Goal: Information Seeking & Learning: Learn about a topic

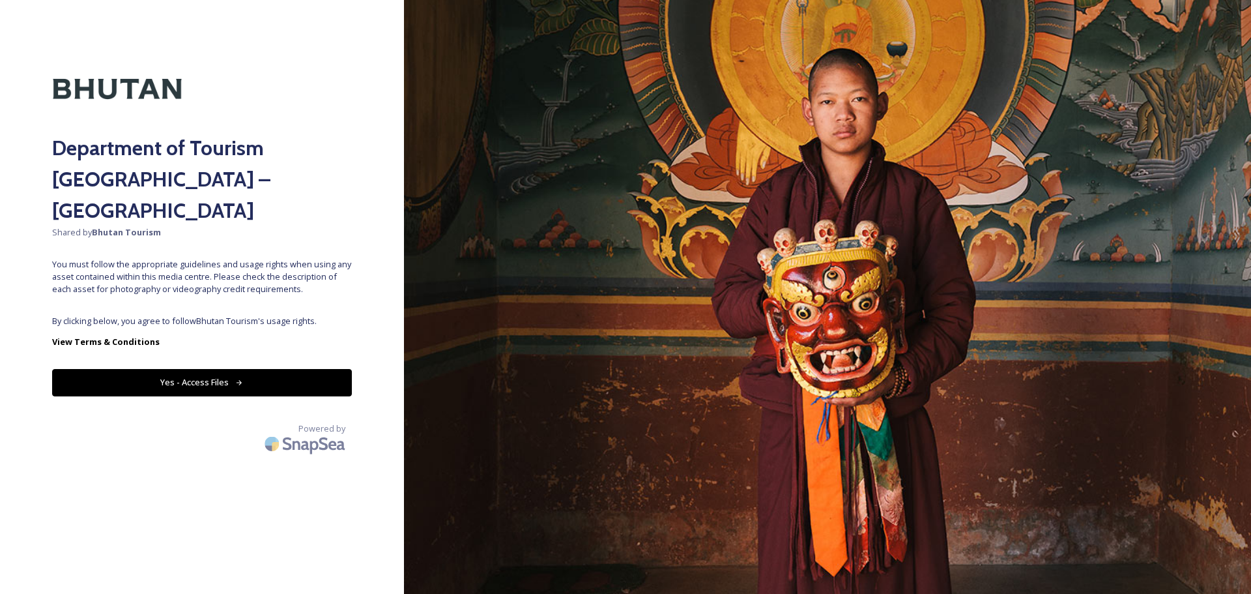
click at [212, 369] on button "Yes - Access Files" at bounding box center [202, 382] width 300 height 27
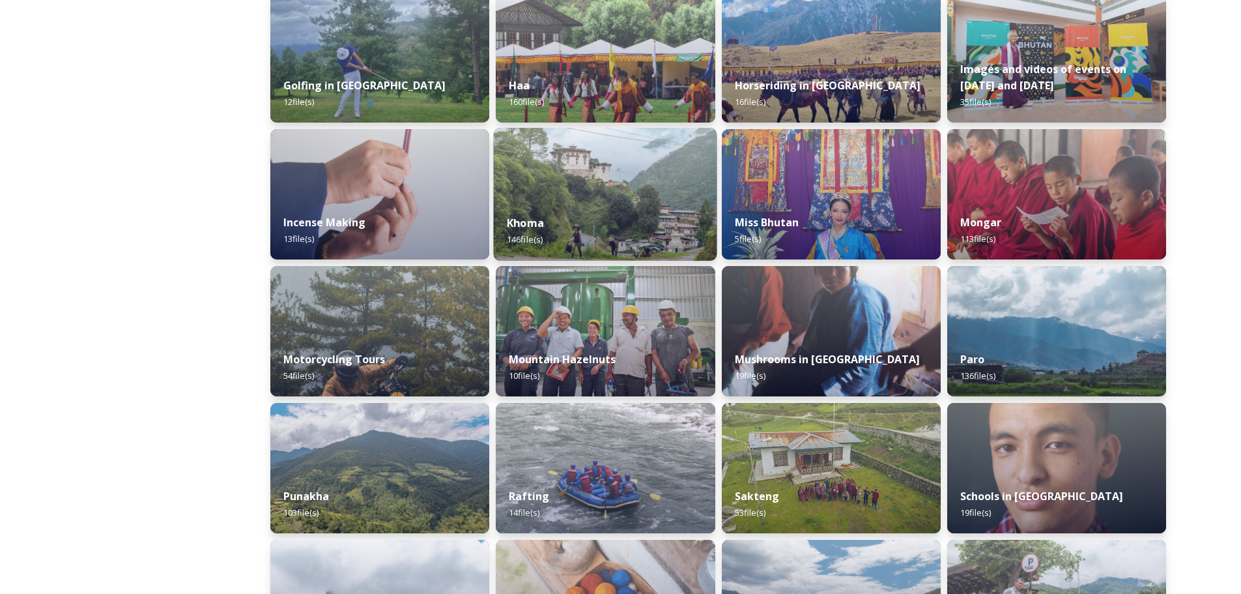
scroll to position [652, 0]
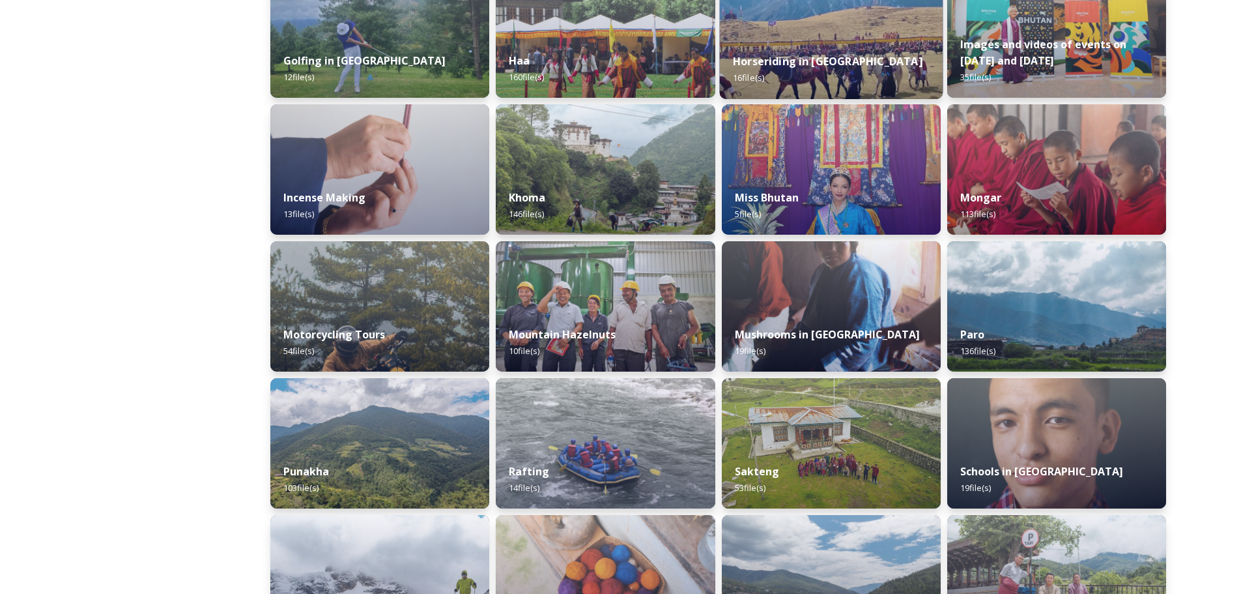
click at [798, 63] on strong "Horseriding in [GEOGRAPHIC_DATA]" at bounding box center [828, 61] width 190 height 14
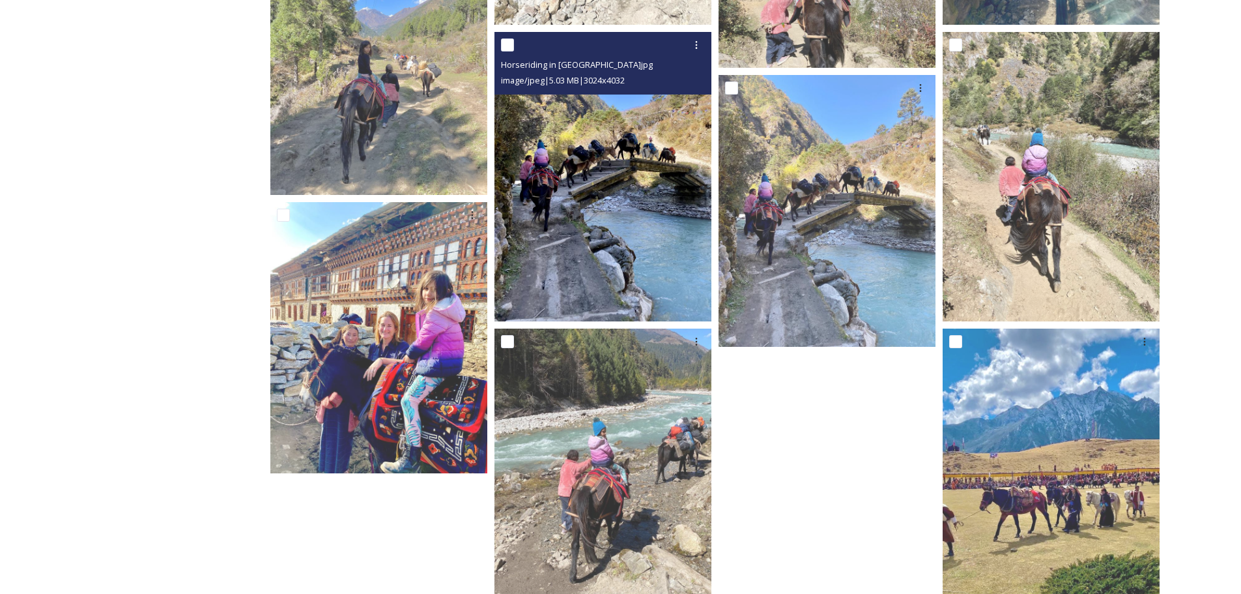
scroll to position [716, 0]
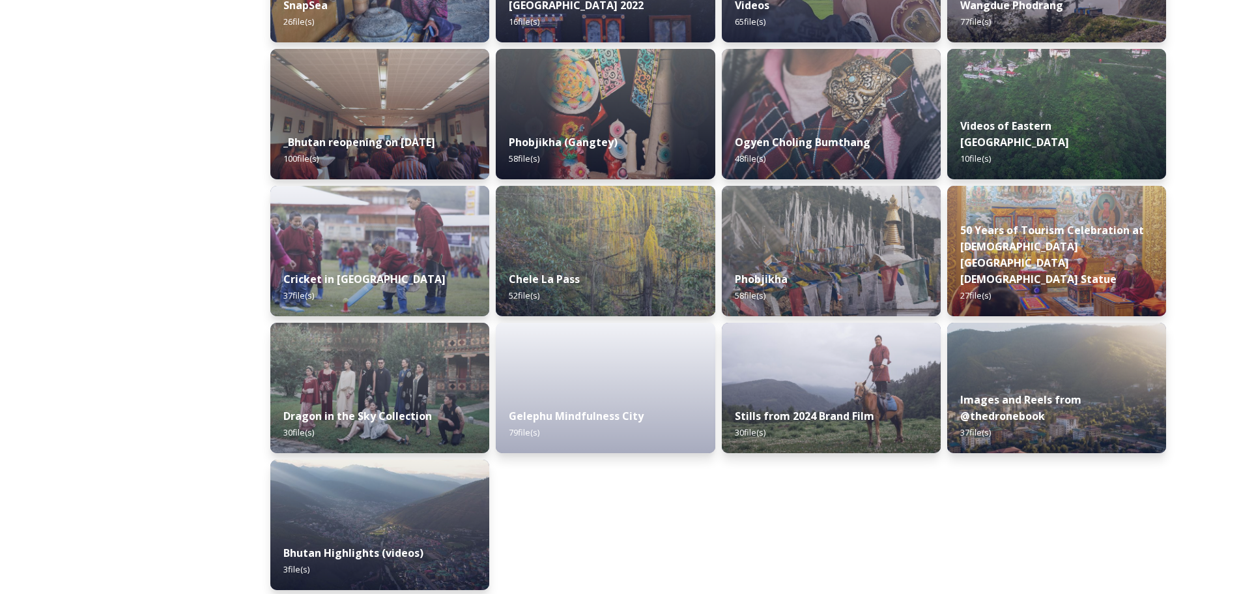
scroll to position [1537, 0]
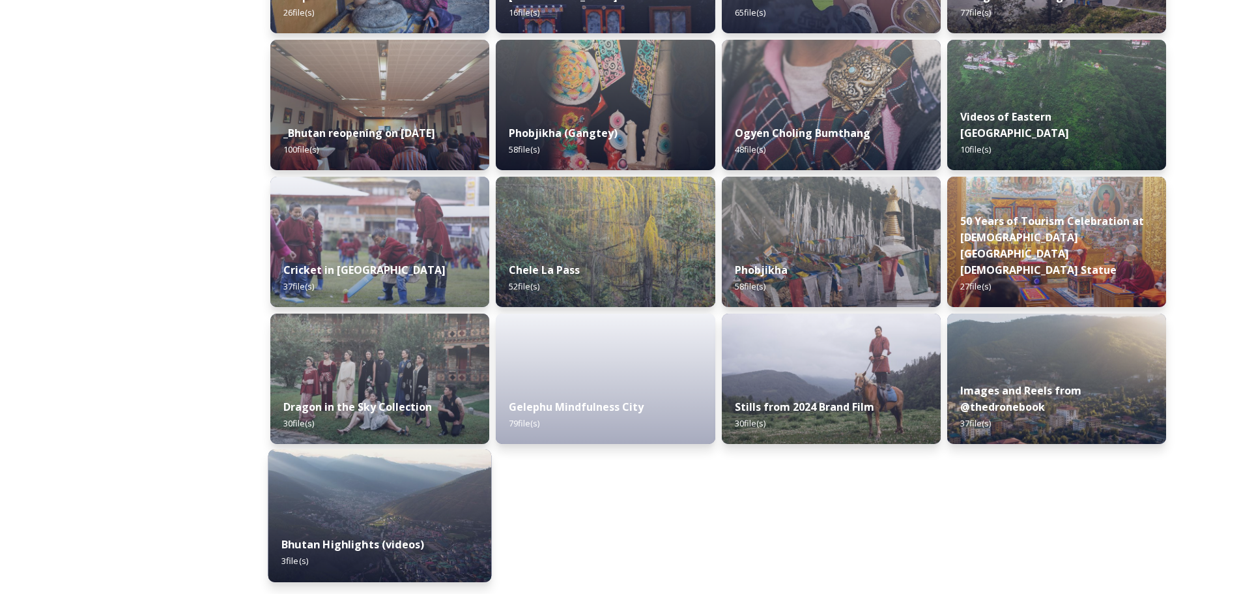
click at [408, 483] on img at bounding box center [379, 515] width 223 height 133
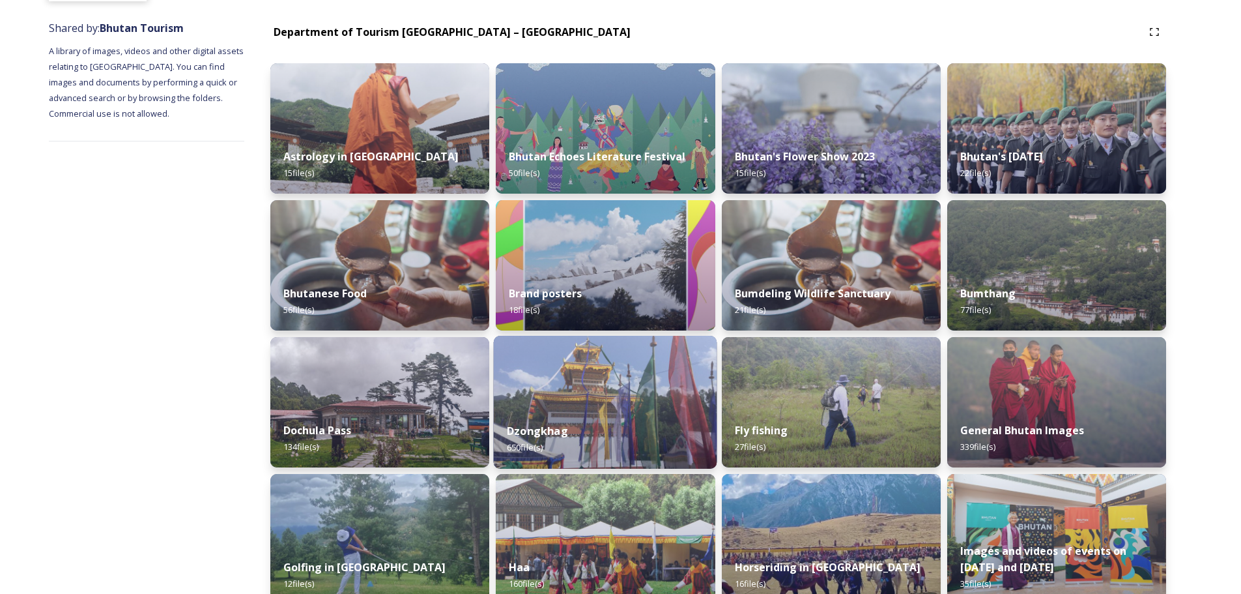
scroll to position [169, 0]
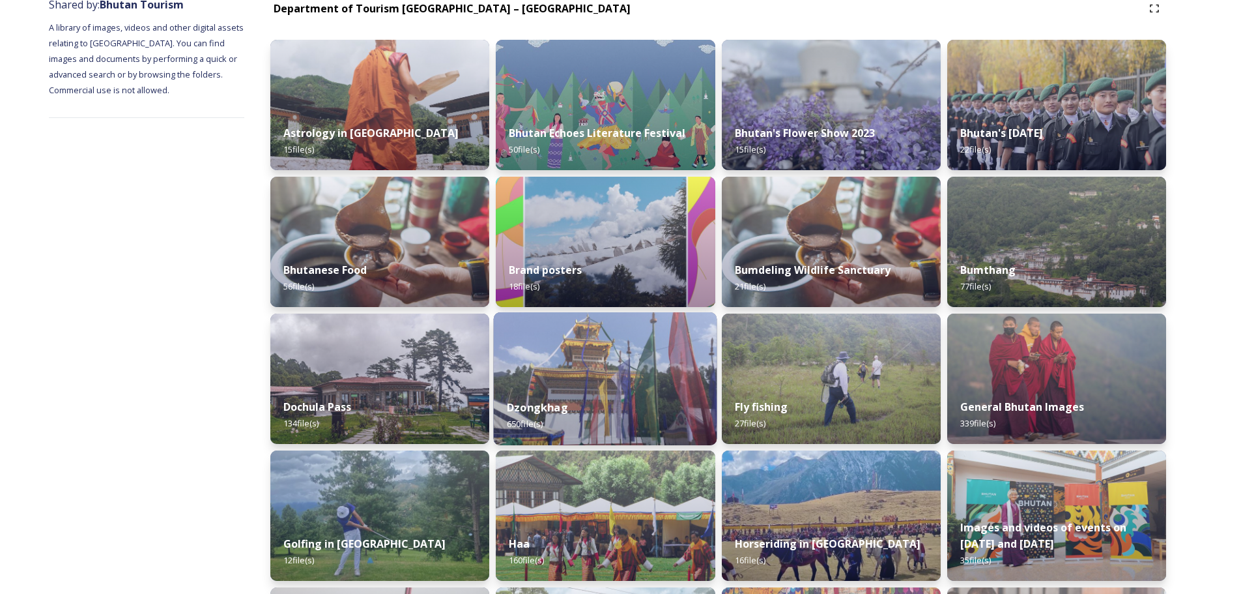
click at [612, 383] on img at bounding box center [605, 378] width 223 height 133
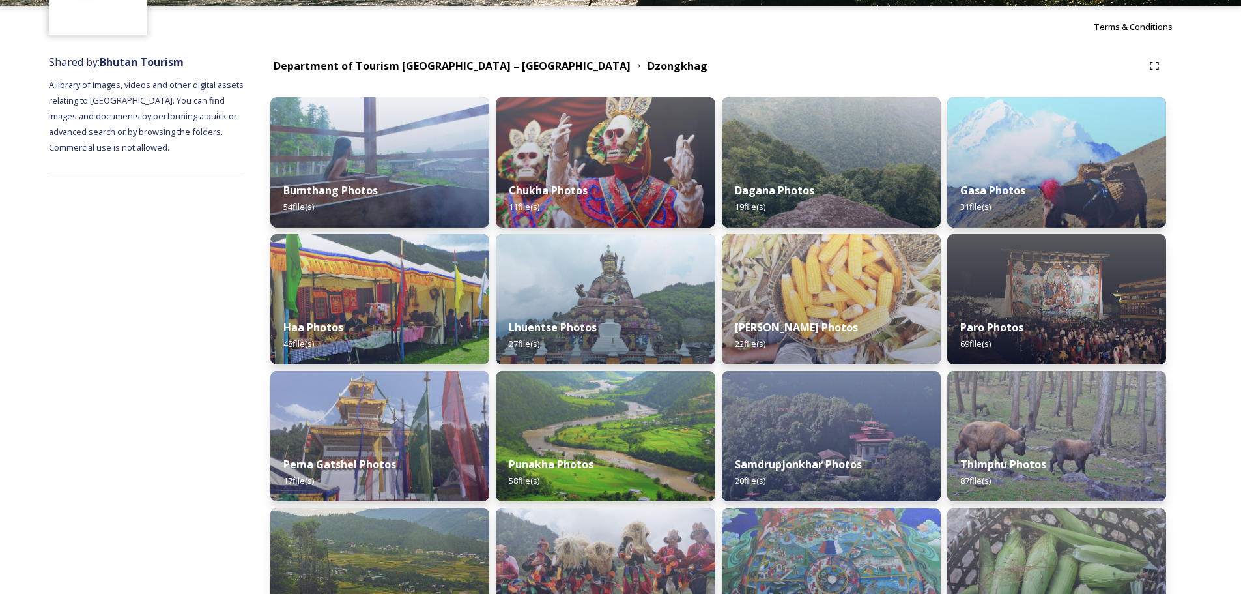
scroll to position [130, 0]
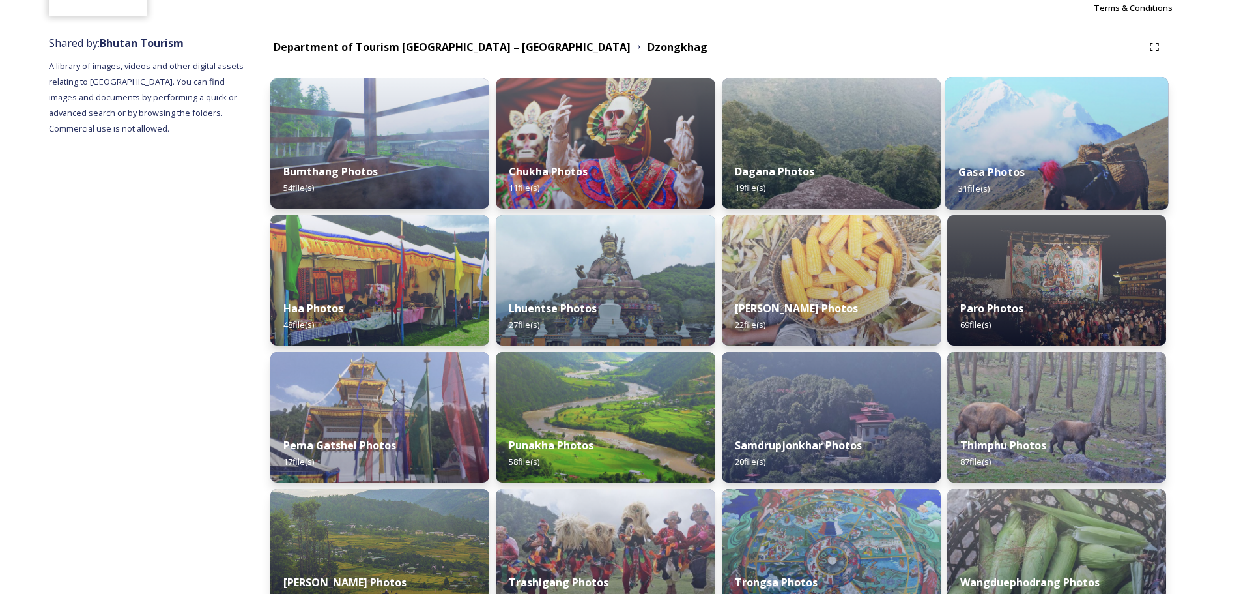
click at [1007, 162] on div "Gasa Photos 31 file(s)" at bounding box center [1056, 180] width 223 height 59
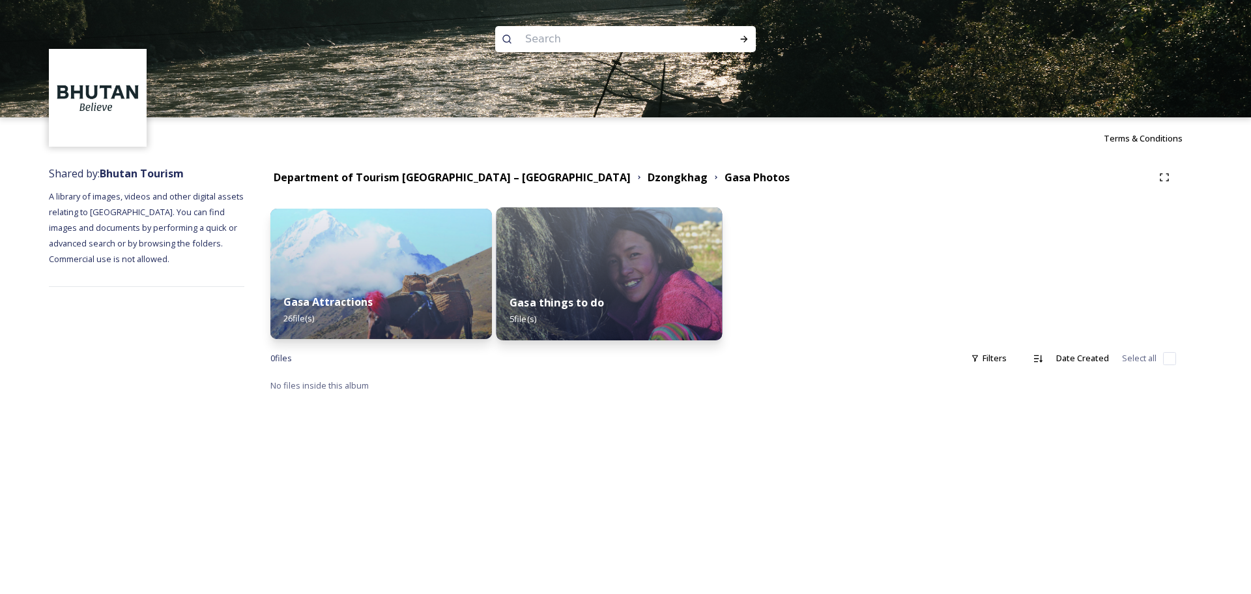
click at [601, 272] on img at bounding box center [609, 273] width 226 height 133
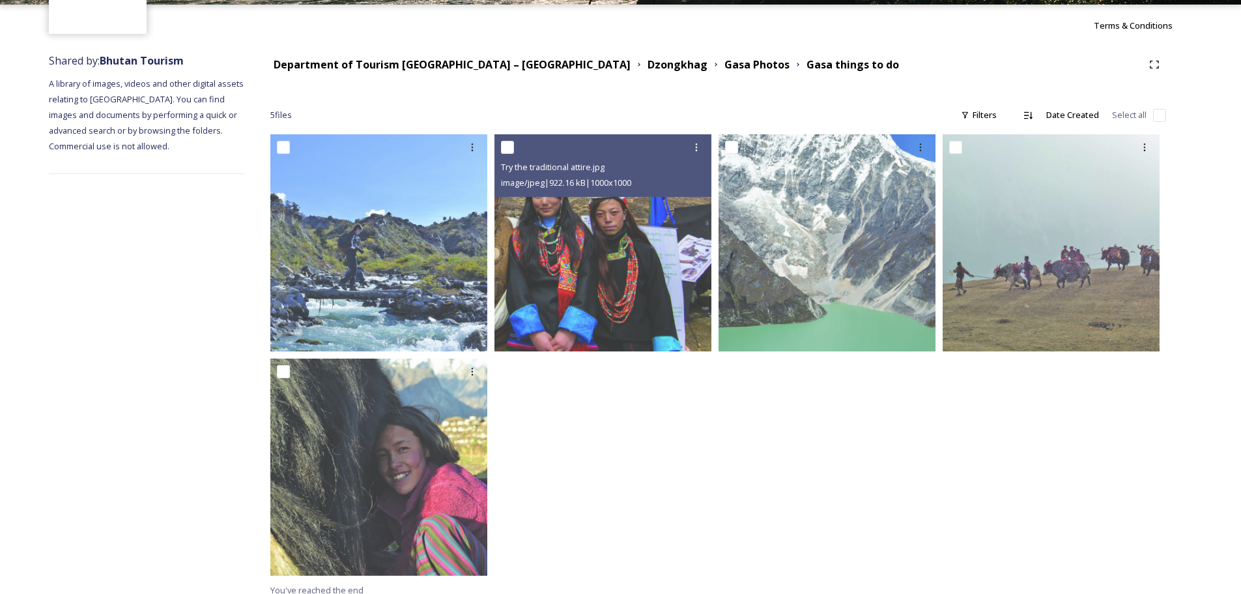
scroll to position [123, 0]
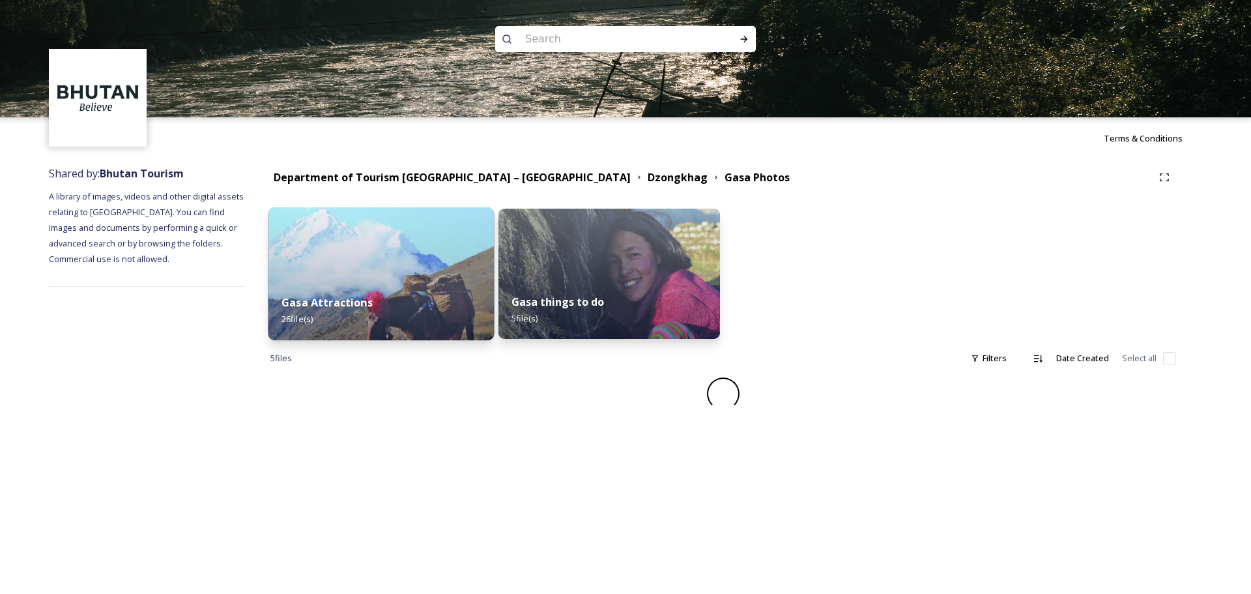
click at [431, 287] on div "Gasa Attractions 26 file(s)" at bounding box center [381, 310] width 226 height 59
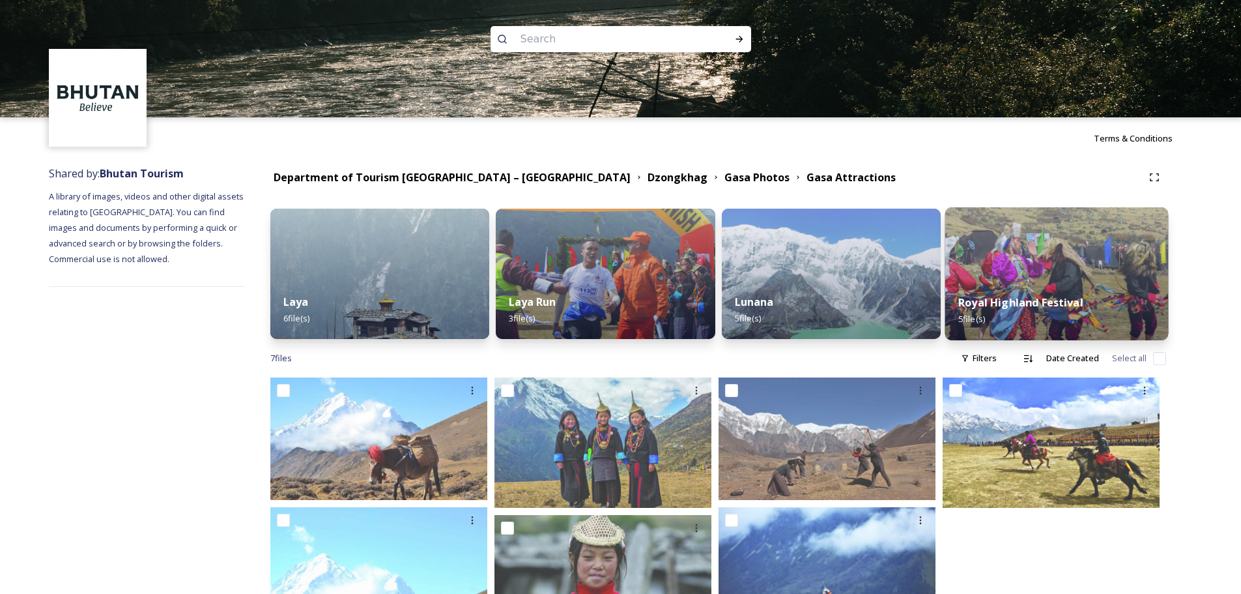
click at [1013, 281] on img at bounding box center [1056, 273] width 223 height 133
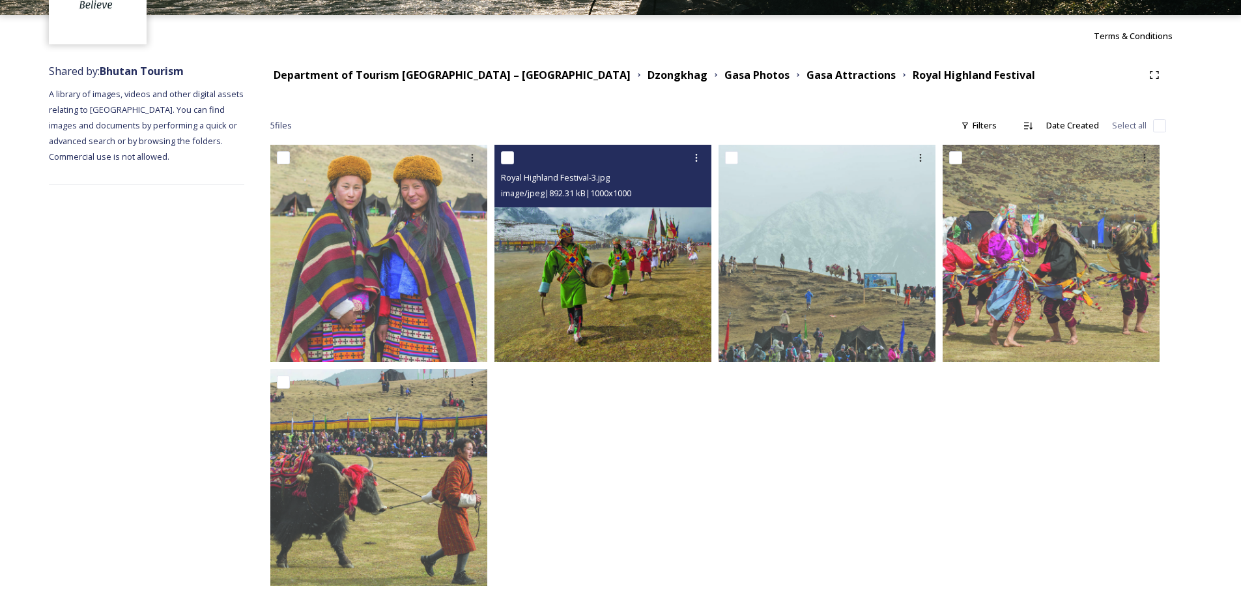
scroll to position [123, 0]
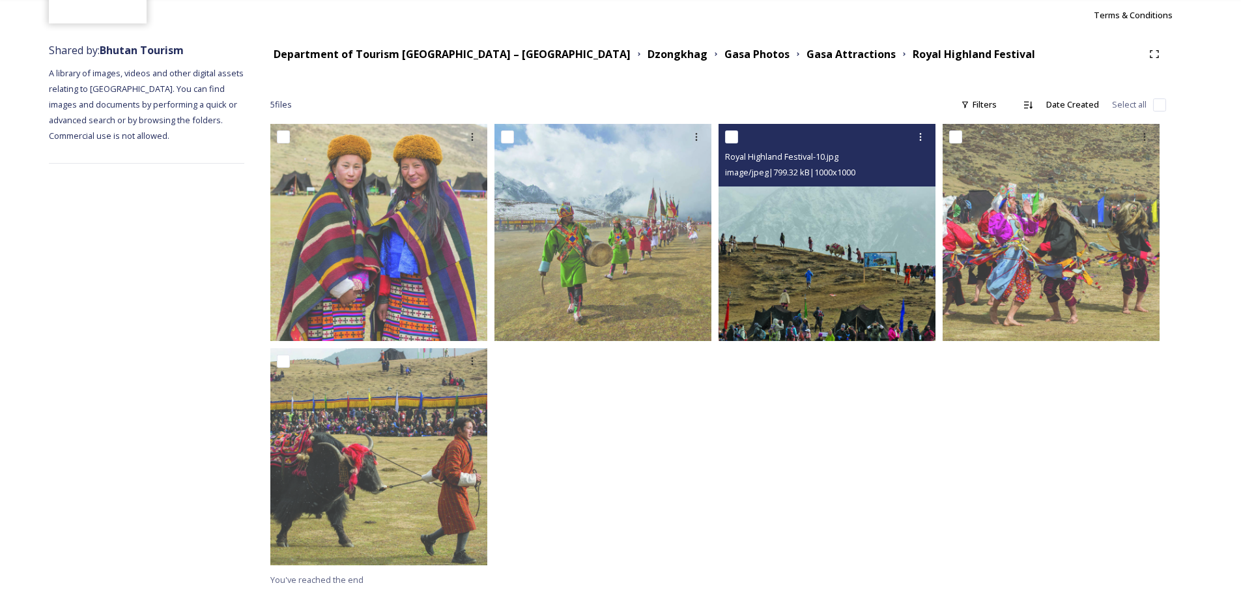
click at [837, 278] on img at bounding box center [827, 232] width 217 height 217
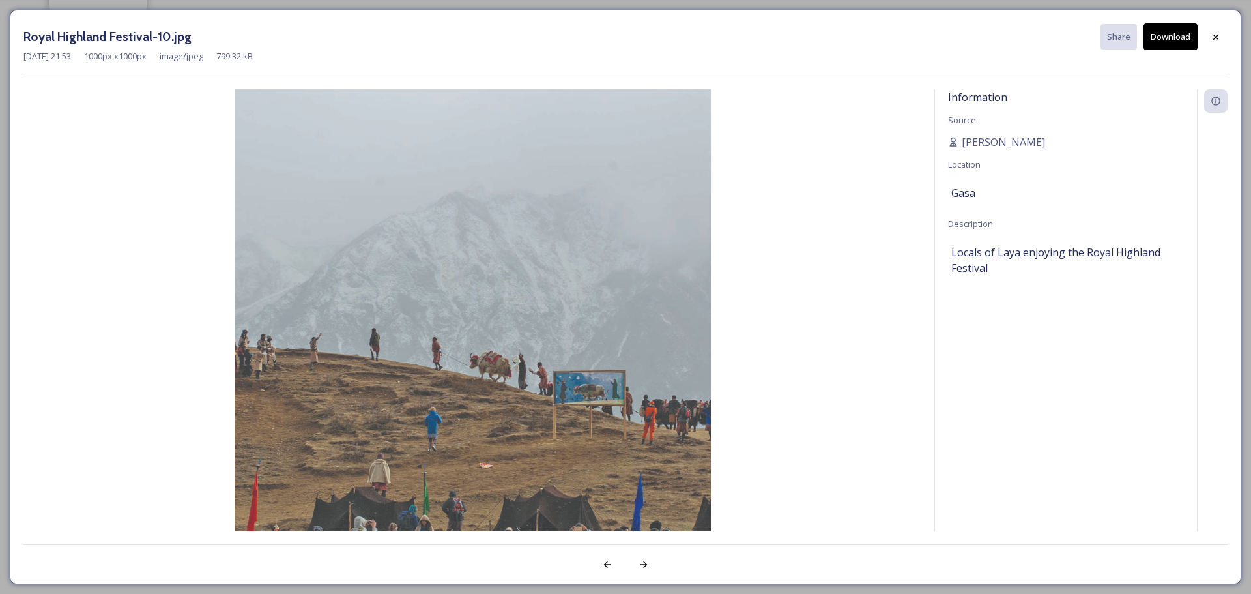
click at [808, 283] on img at bounding box center [472, 327] width 898 height 476
drag, startPoint x: 1215, startPoint y: 36, endPoint x: 1205, endPoint y: 42, distance: 11.2
click at [1214, 36] on icon at bounding box center [1216, 37] width 10 height 10
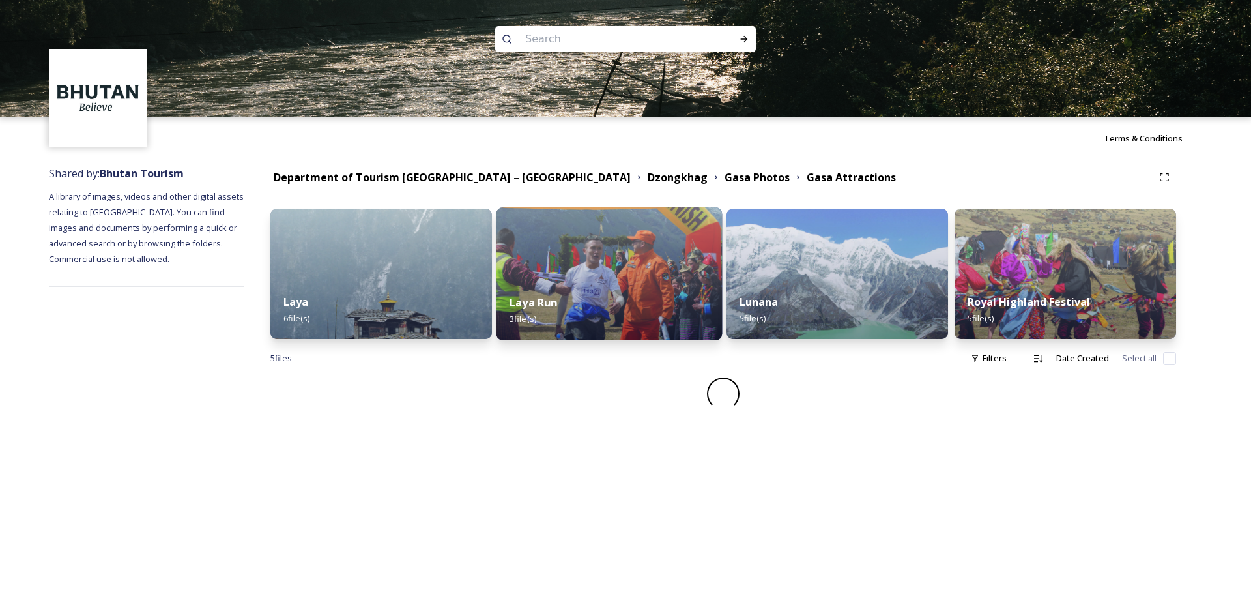
click at [573, 302] on div "Laya Run 3 file(s)" at bounding box center [609, 310] width 226 height 59
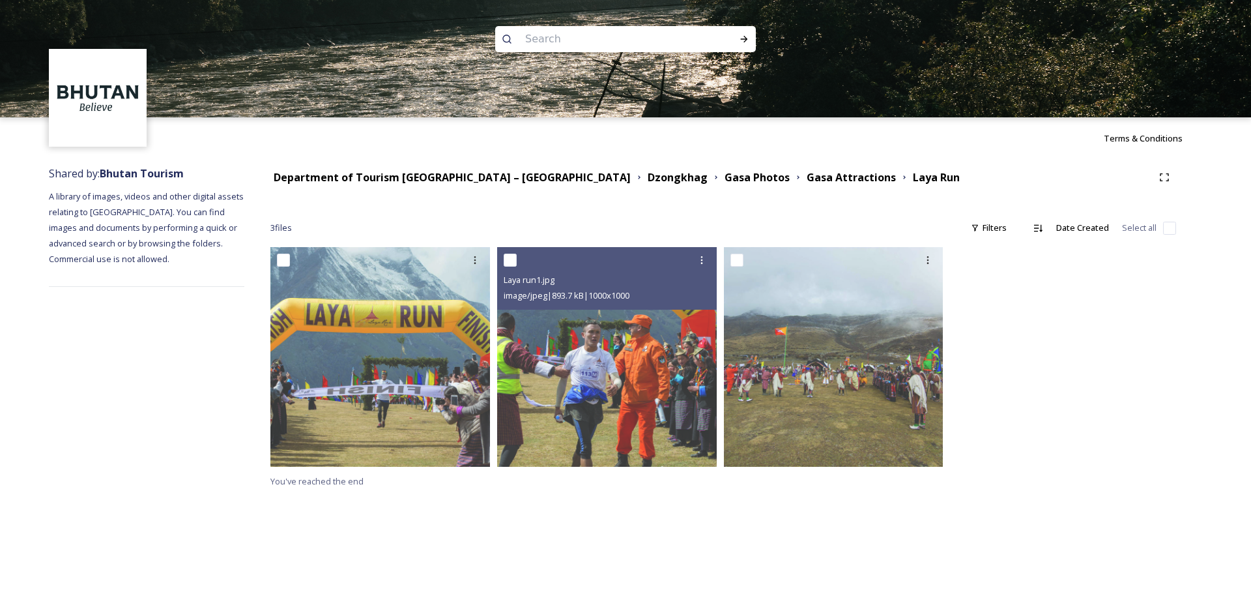
drag, startPoint x: 519, startPoint y: 383, endPoint x: 509, endPoint y: 380, distance: 10.3
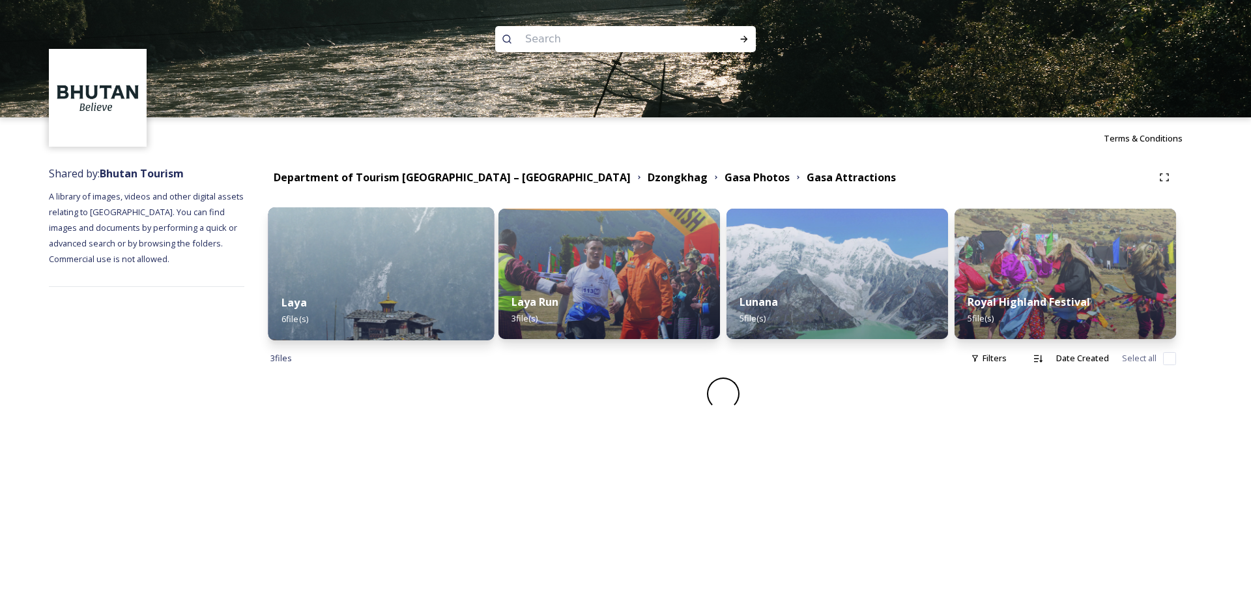
click at [376, 312] on div "Laya 6 file(s)" at bounding box center [381, 310] width 226 height 59
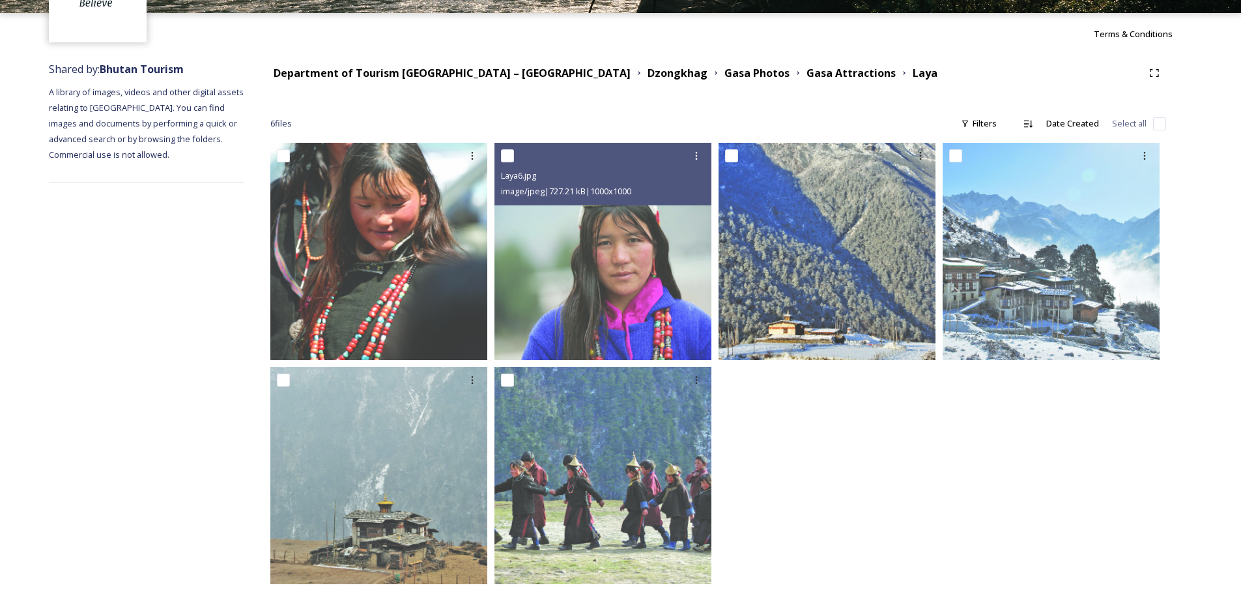
scroll to position [123, 0]
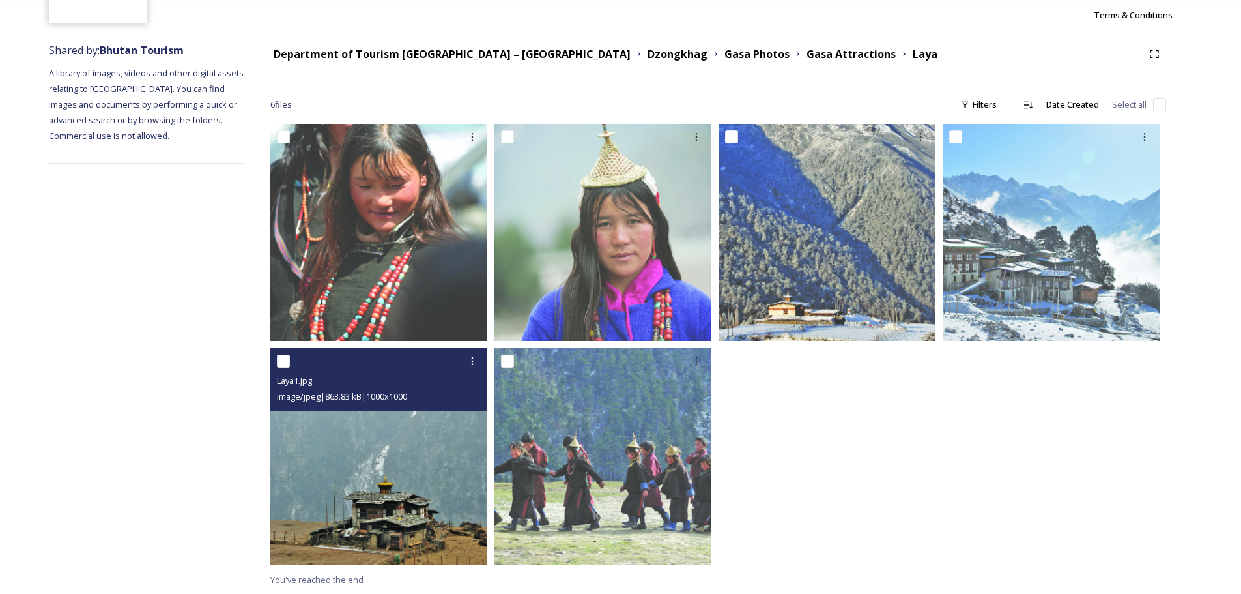
click at [433, 410] on div "Laya1.jpg image/jpeg | 863.83 kB | 1000 x 1000" at bounding box center [378, 379] width 217 height 63
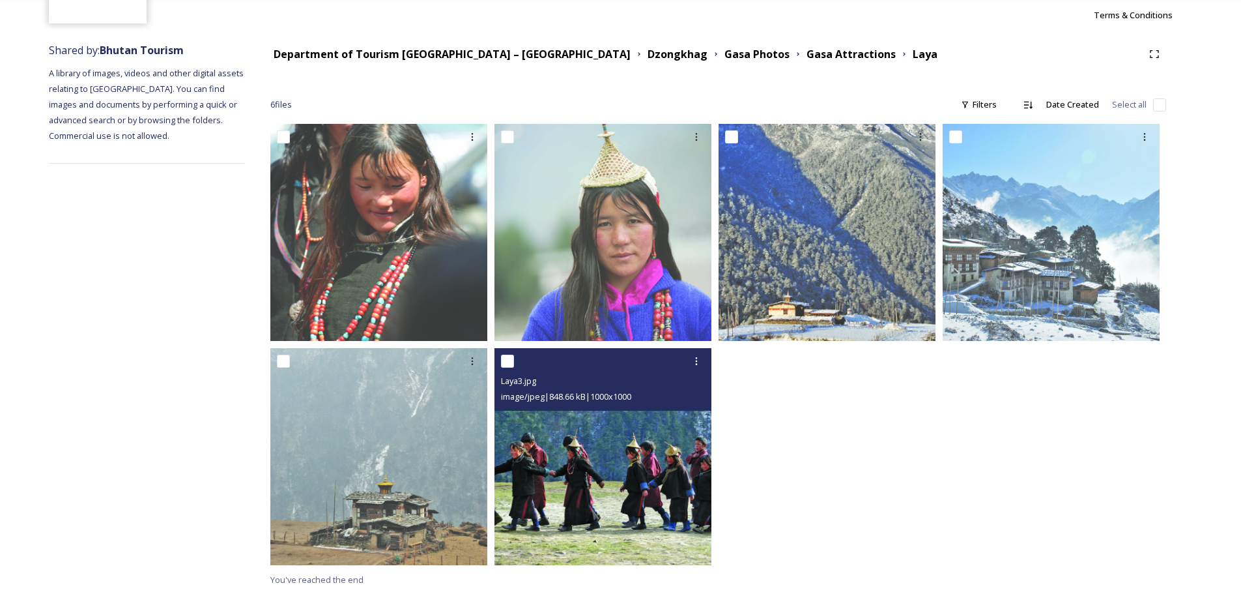
click at [574, 431] on img at bounding box center [603, 456] width 217 height 217
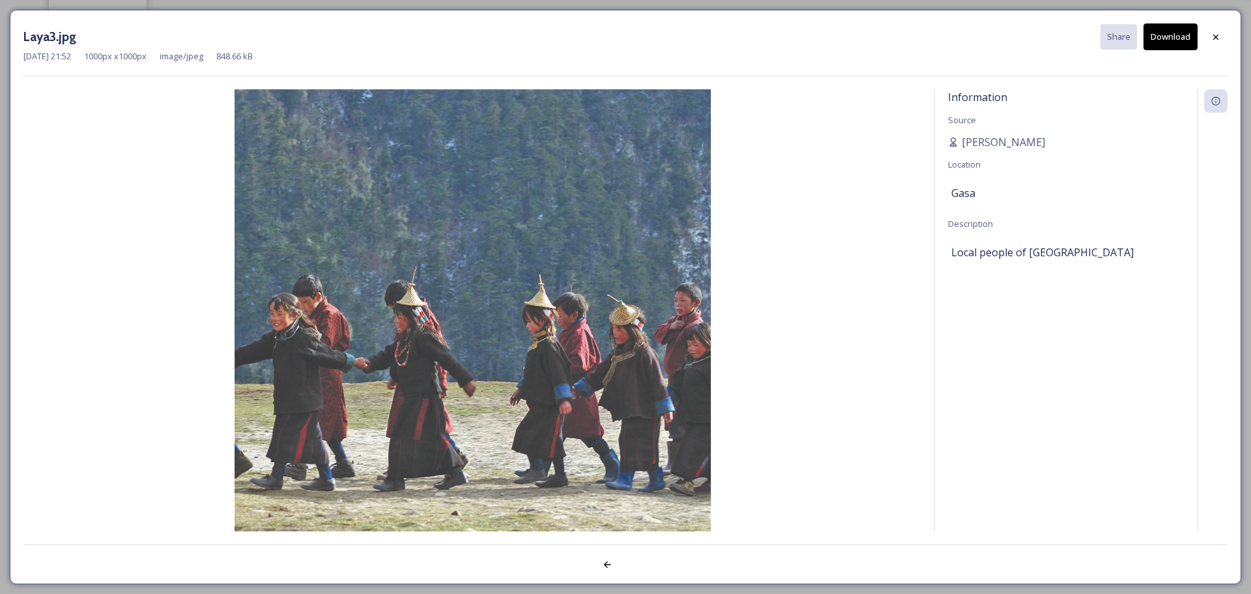
click at [798, 381] on img at bounding box center [472, 327] width 898 height 476
click at [1218, 41] on icon at bounding box center [1216, 37] width 10 height 10
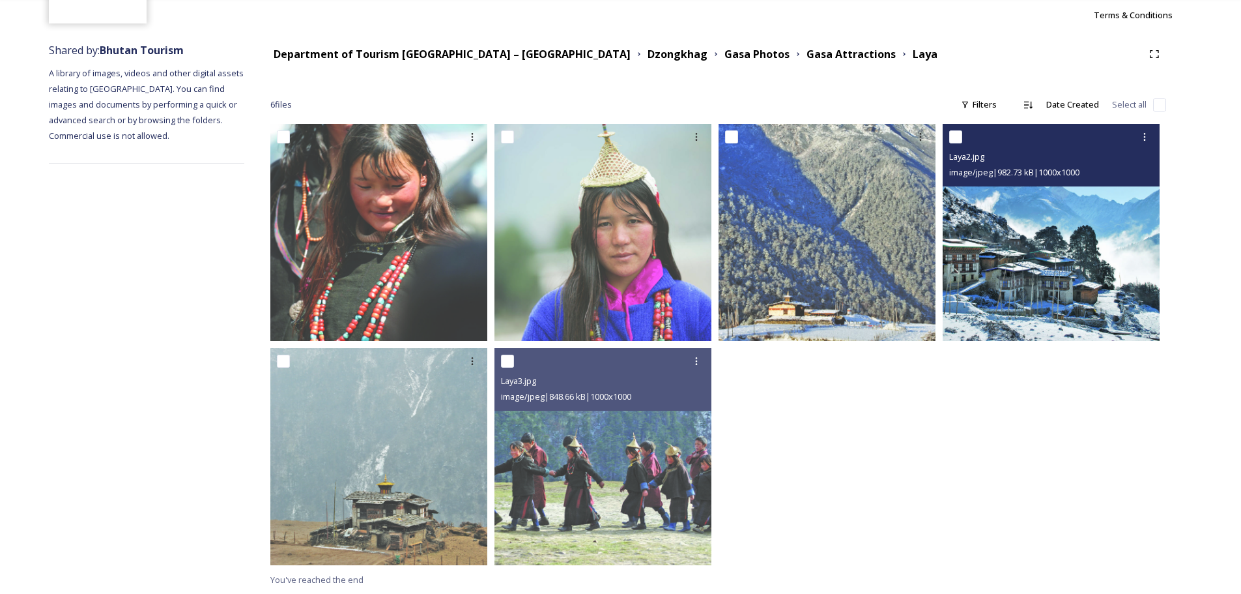
click at [977, 270] on img at bounding box center [1051, 232] width 217 height 217
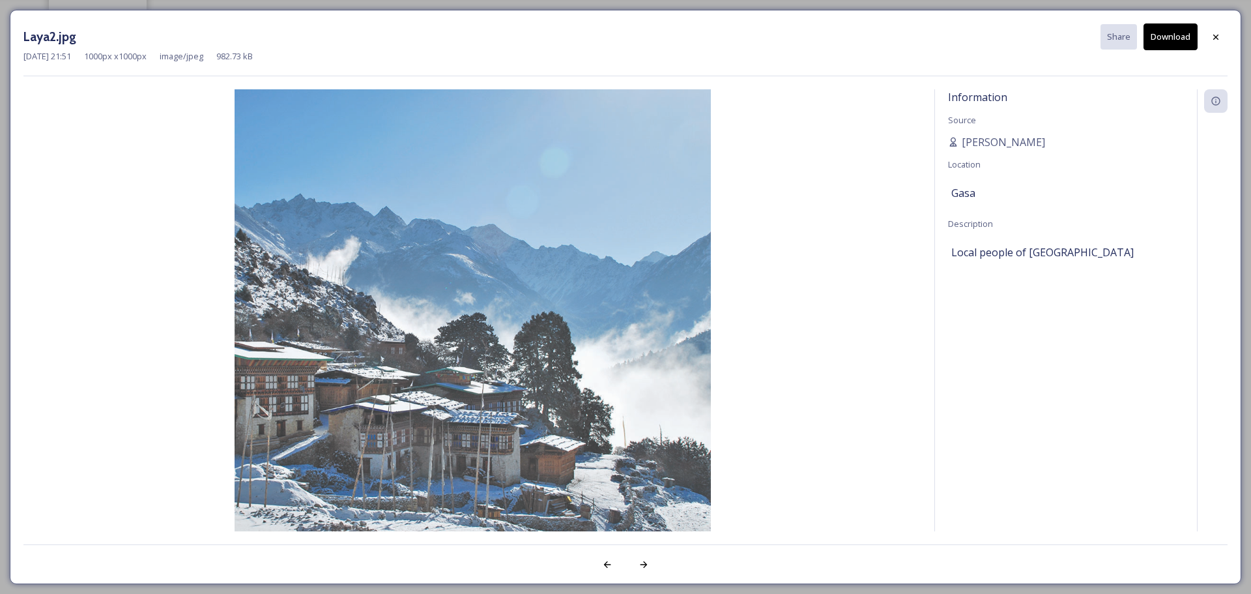
drag, startPoint x: 1214, startPoint y: 38, endPoint x: 1140, endPoint y: 90, distance: 90.7
click at [1212, 39] on icon at bounding box center [1216, 37] width 10 height 10
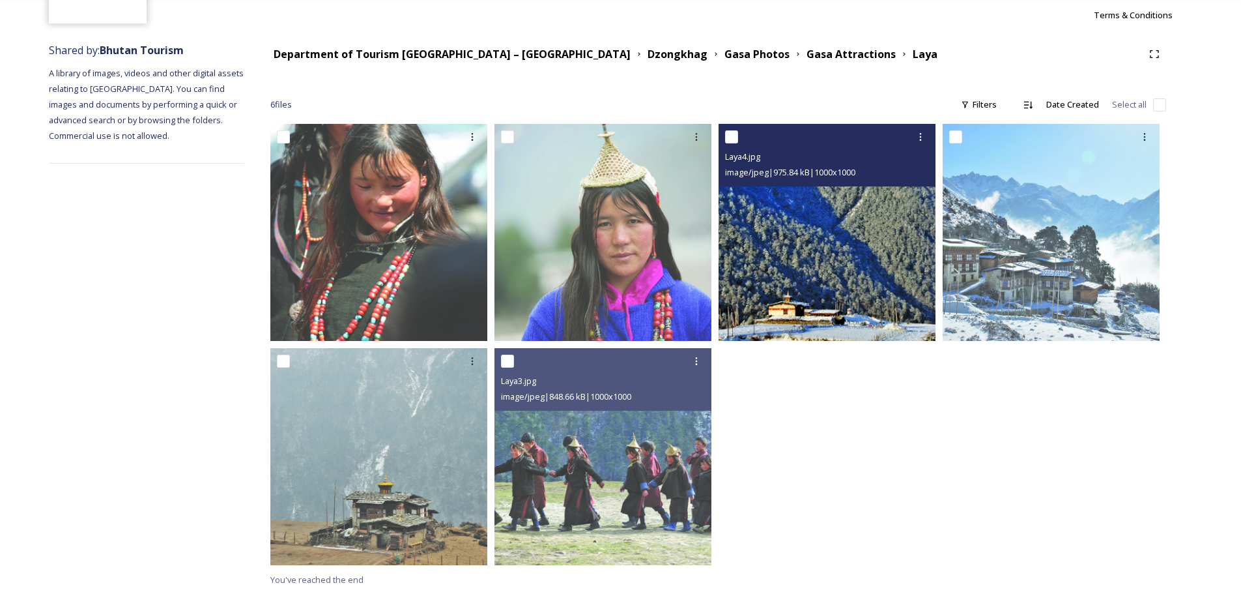
click at [881, 208] on img at bounding box center [827, 232] width 217 height 217
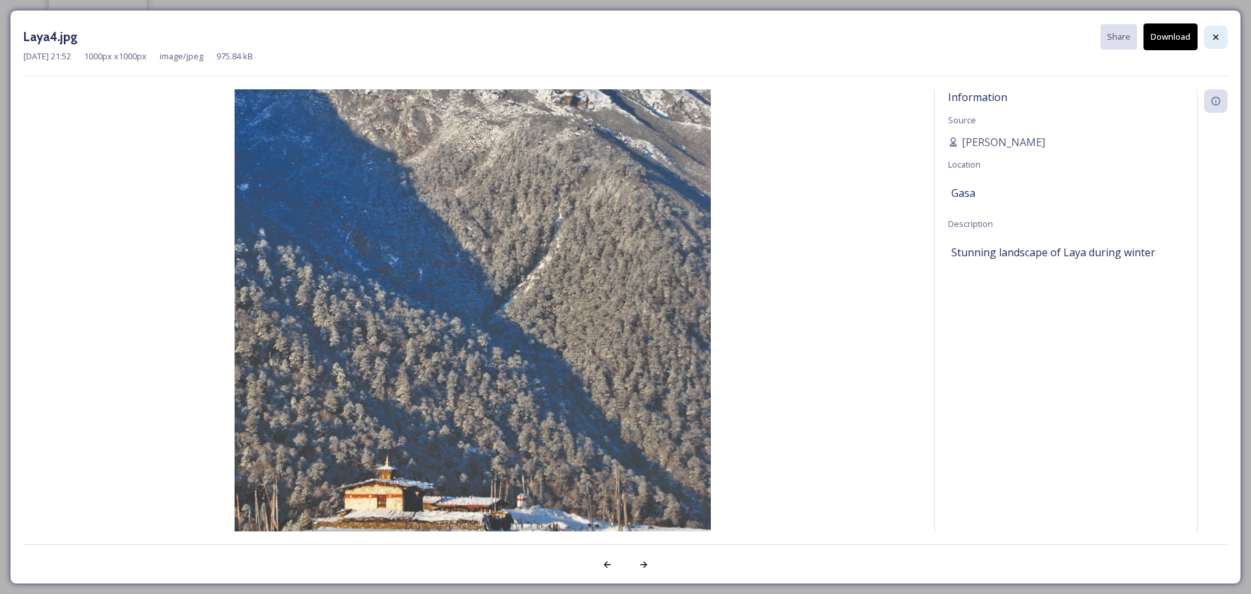
click at [1211, 36] on icon at bounding box center [1216, 37] width 10 height 10
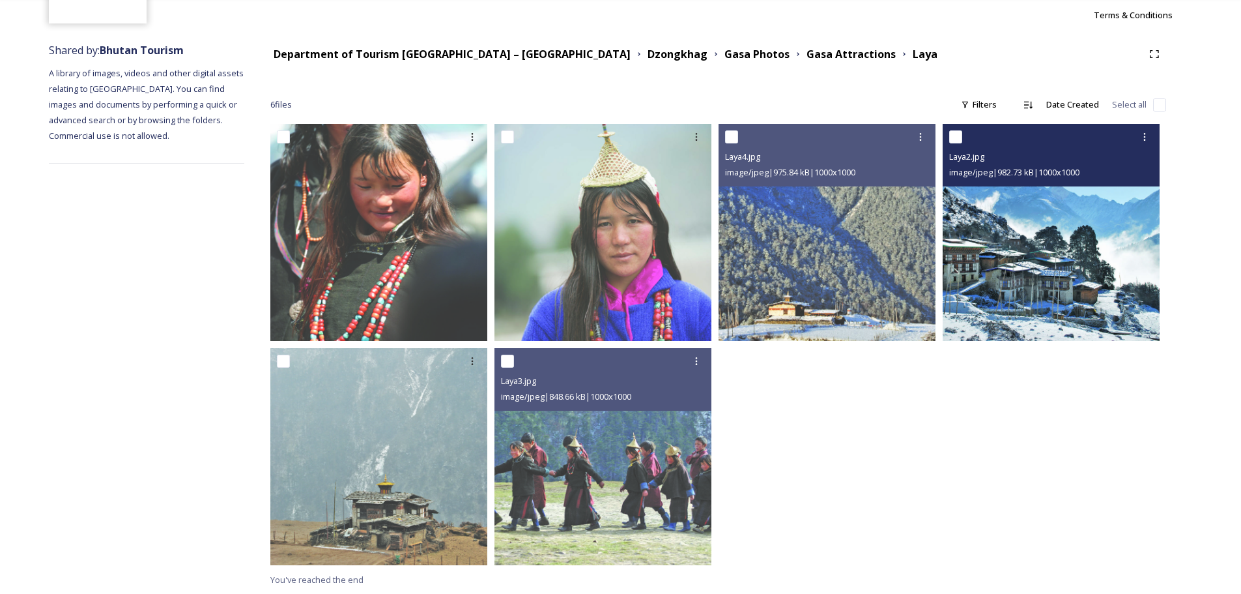
click at [1076, 221] on img at bounding box center [1051, 232] width 217 height 217
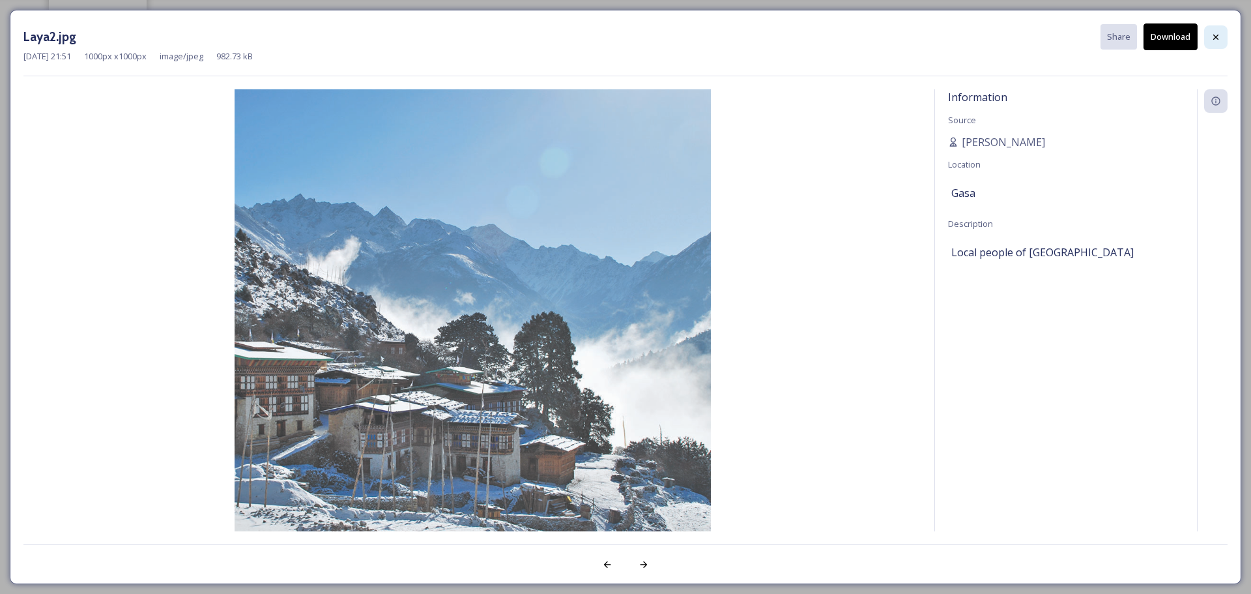
click at [1220, 36] on icon at bounding box center [1216, 37] width 10 height 10
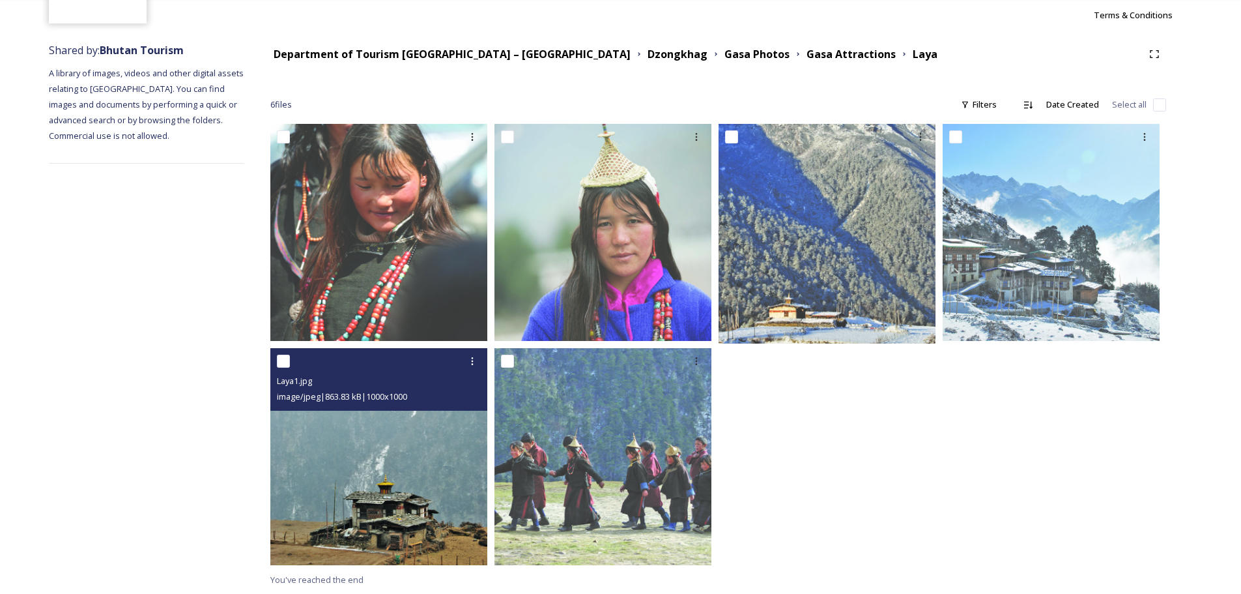
click at [418, 459] on img at bounding box center [378, 456] width 217 height 217
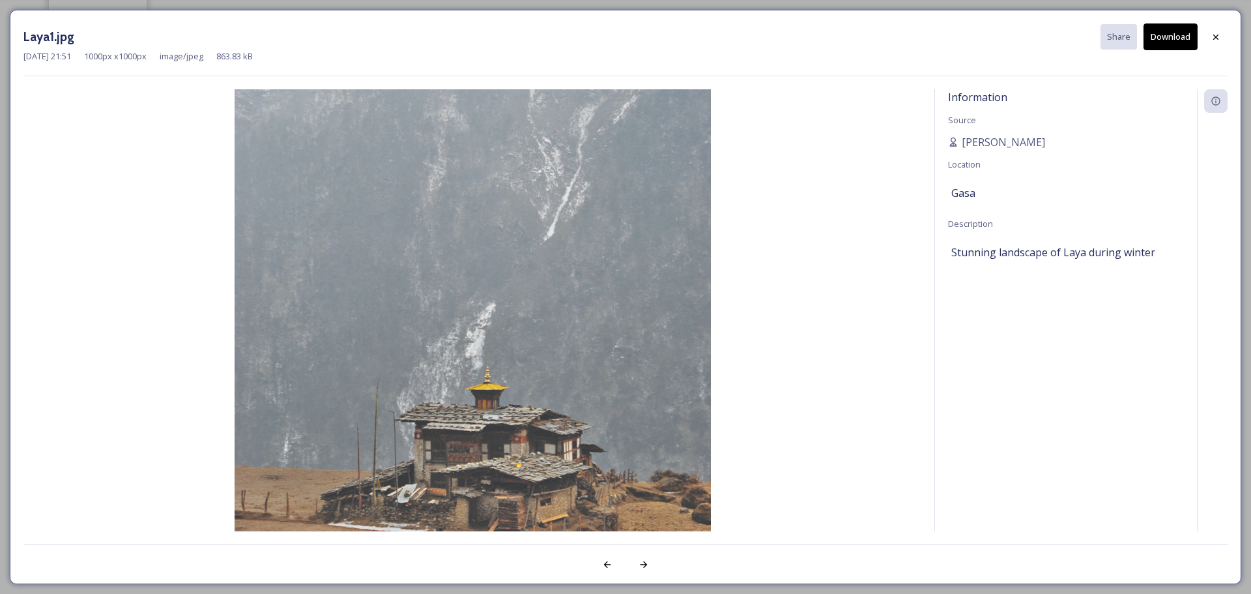
click at [1210, 36] on div at bounding box center [1215, 36] width 23 height 23
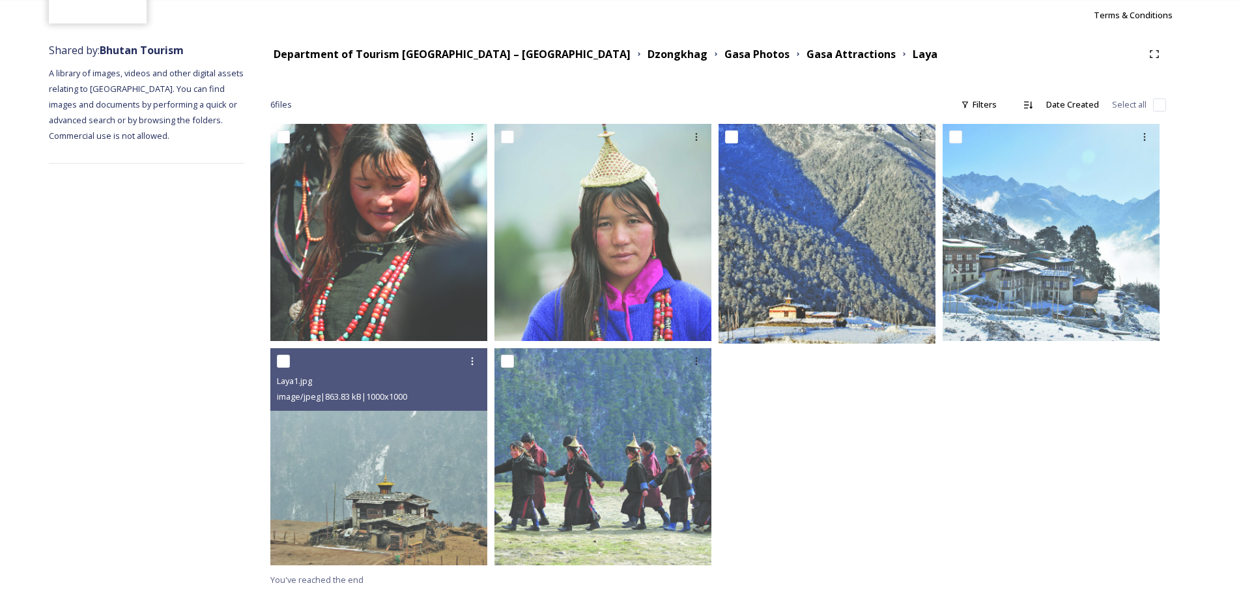
click at [912, 420] on div at bounding box center [830, 348] width 223 height 448
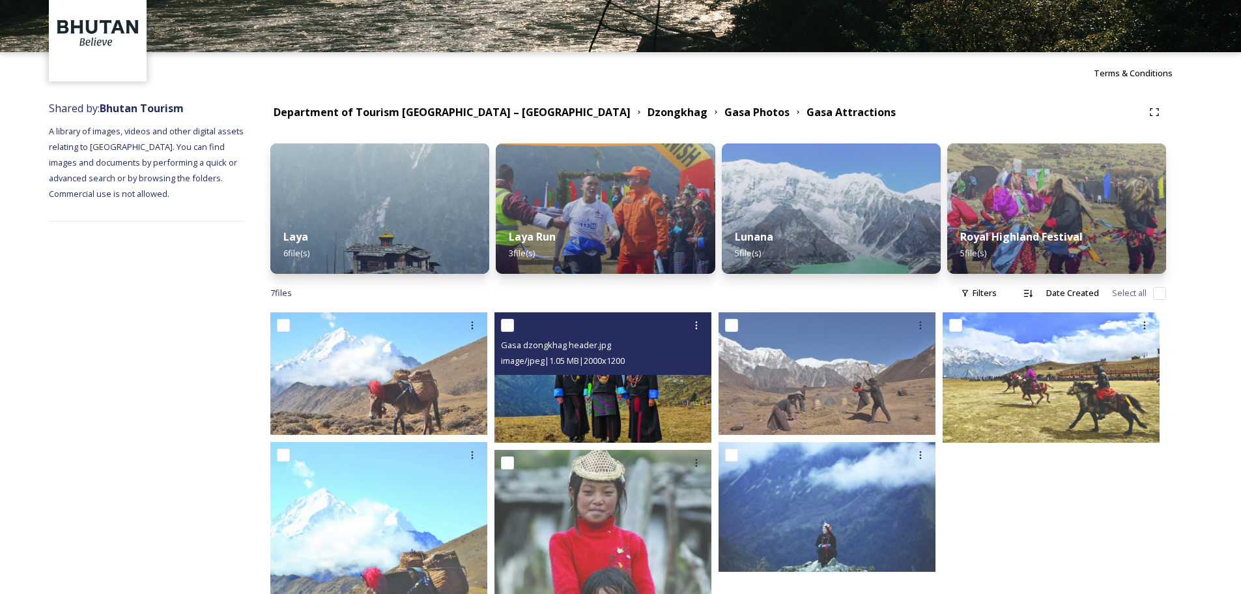
scroll to position [130, 0]
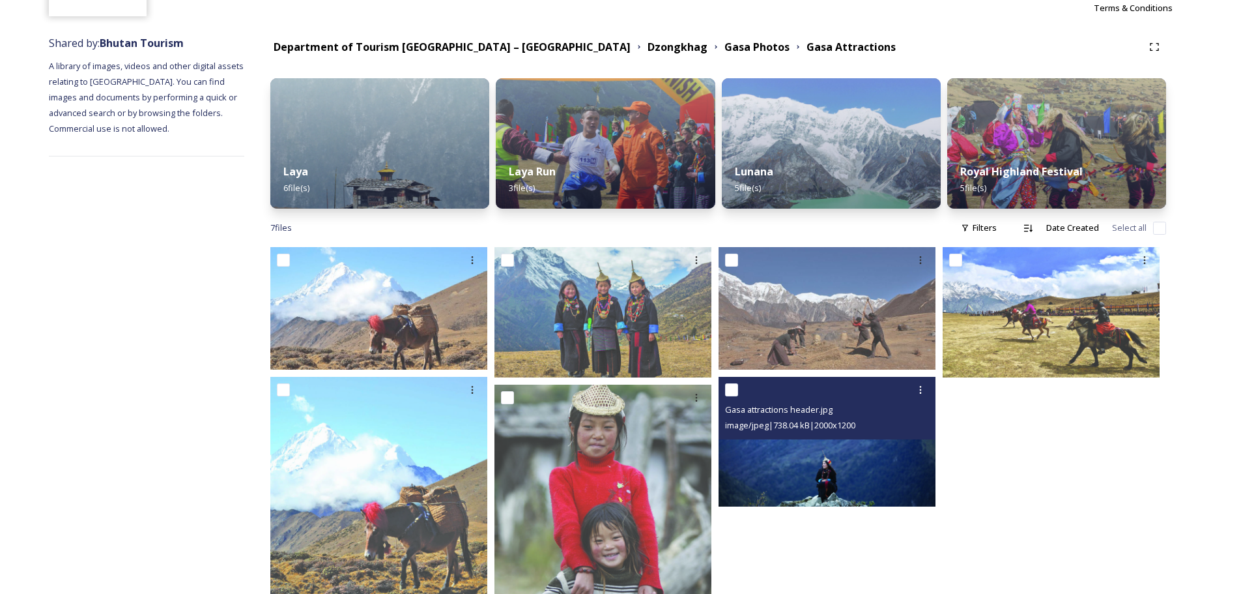
click at [787, 448] on img at bounding box center [827, 442] width 217 height 130
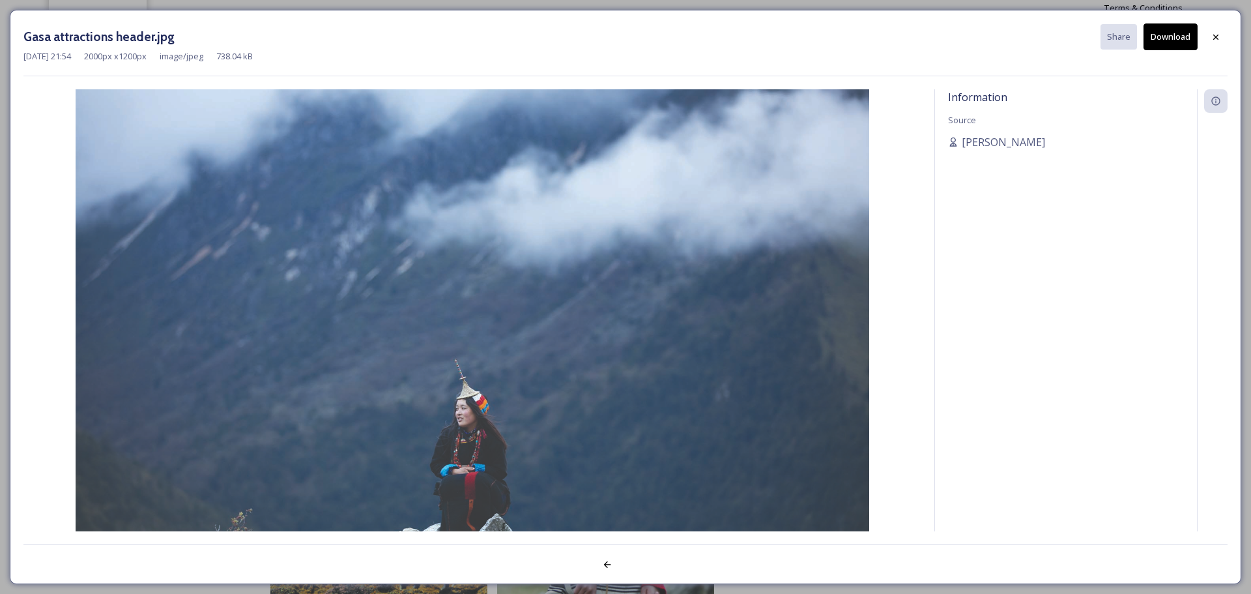
click at [1009, 369] on div "Information Source [PERSON_NAME]" at bounding box center [1066, 310] width 262 height 442
click at [1216, 33] on icon at bounding box center [1216, 37] width 10 height 10
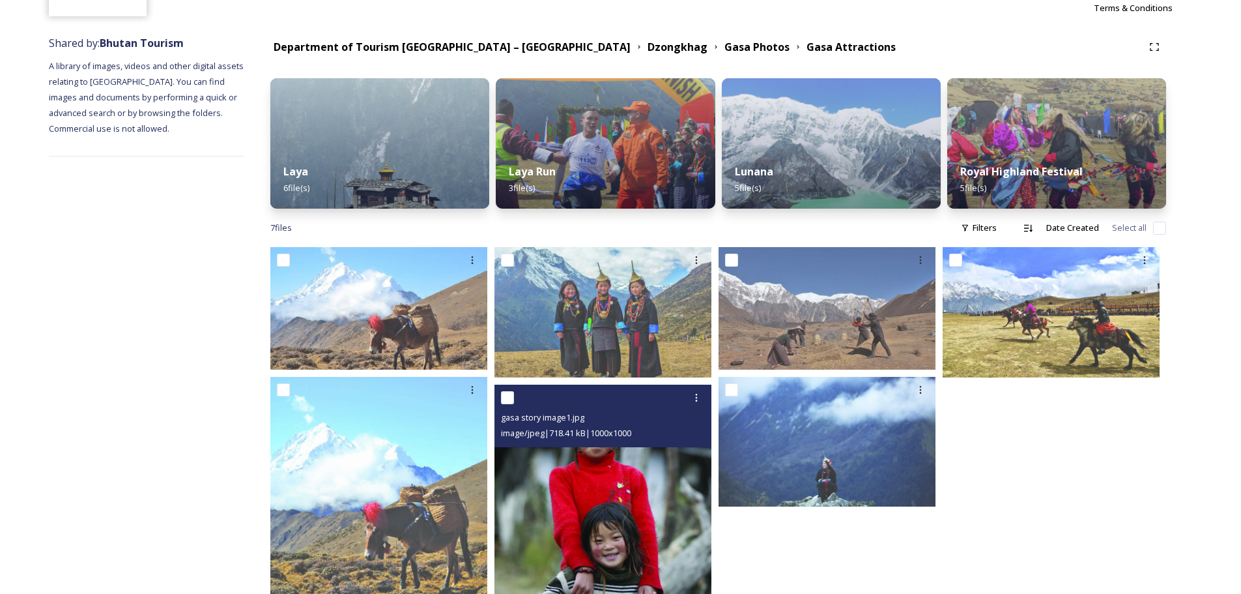
scroll to position [167, 0]
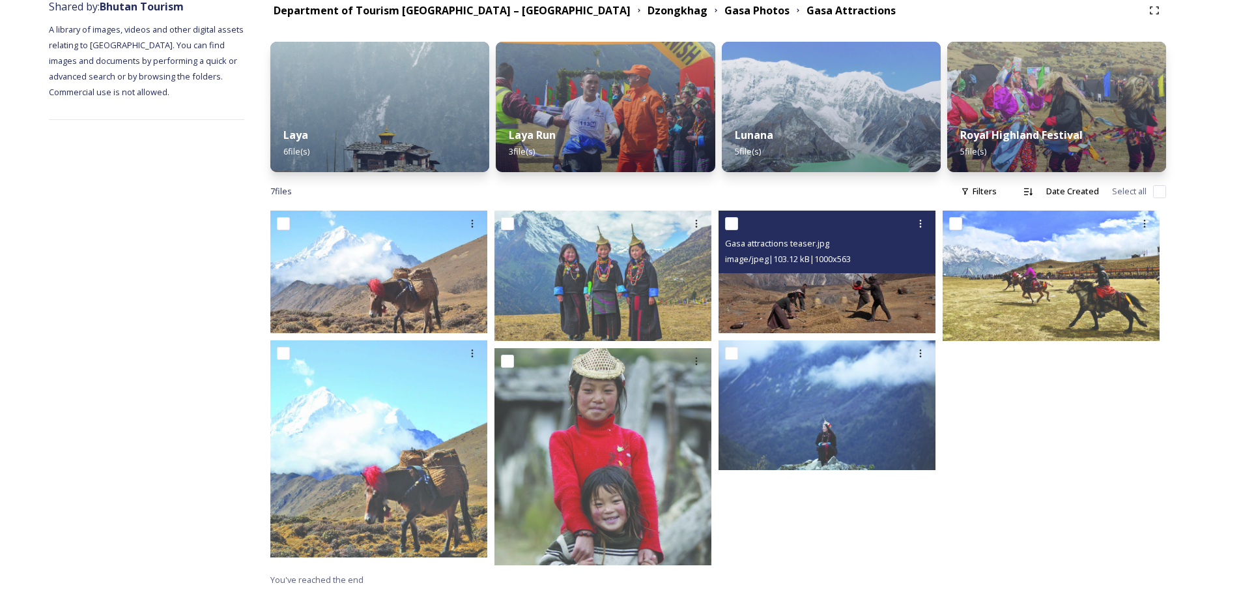
click at [857, 297] on img at bounding box center [827, 271] width 217 height 122
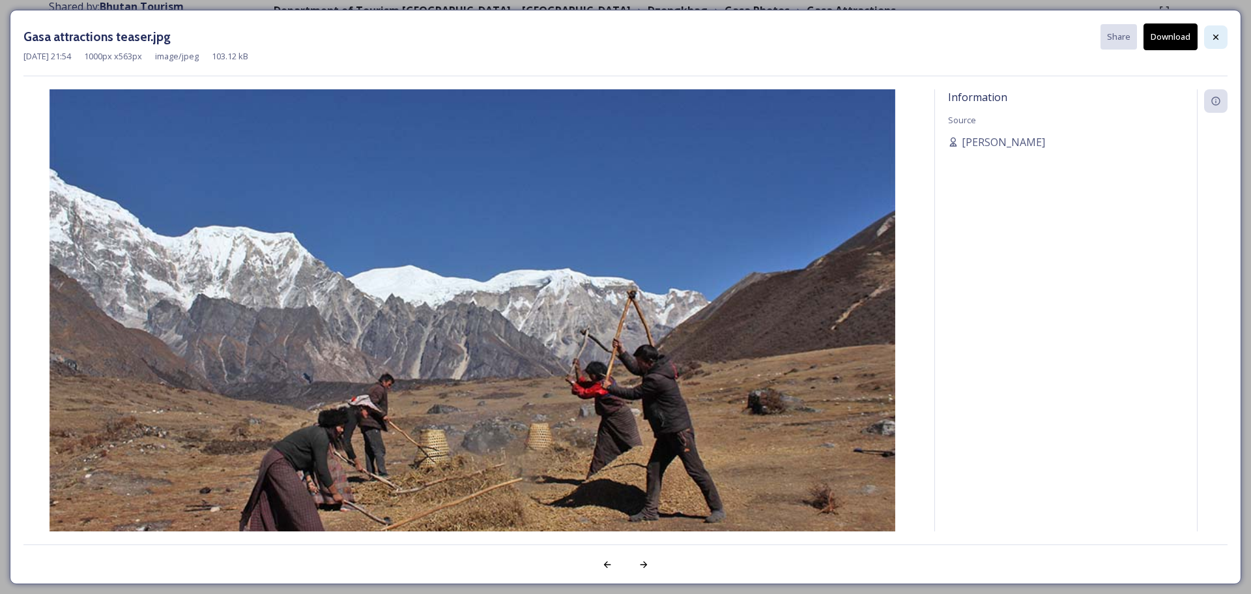
click at [1222, 40] on div at bounding box center [1215, 36] width 23 height 23
